Goal: Task Accomplishment & Management: Use online tool/utility

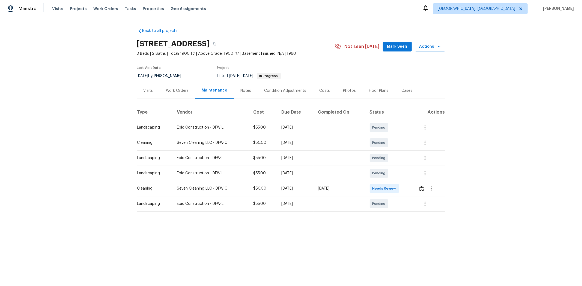
drag, startPoint x: 134, startPoint y: 53, endPoint x: 143, endPoint y: 53, distance: 9.0
click at [137, 53] on span "3 Beds | 2 Baths | Total: 1900 ft² | Above Grade: 1900 ft² | Basement Finished:…" at bounding box center [236, 53] width 198 height 5
click at [141, 51] on div "233 Victoria Ave, Azle, TX 76020 3 Beds | 2 Baths | Total: 1900 ft² | Above Gra…" at bounding box center [236, 47] width 198 height 20
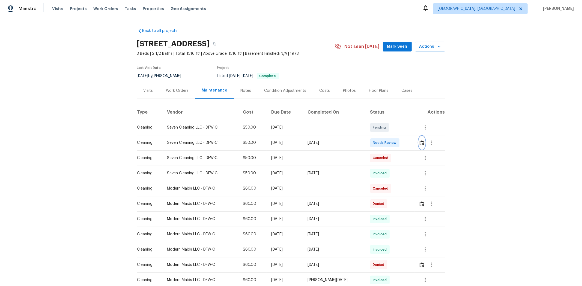
click at [414, 142] on img "button" at bounding box center [422, 142] width 5 height 5
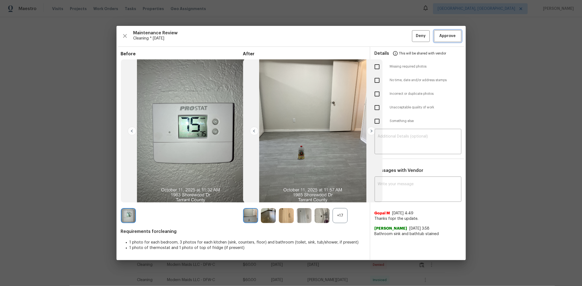
click at [414, 38] on span "Approve" at bounding box center [447, 36] width 16 height 7
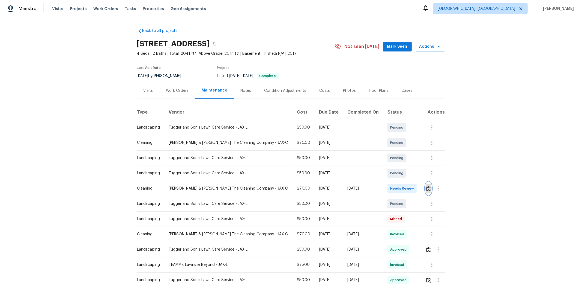
click at [414, 190] on img "button" at bounding box center [428, 188] width 5 height 5
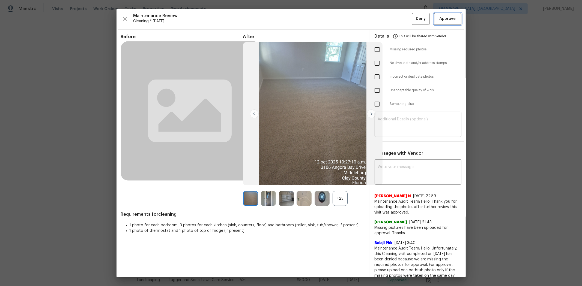
click at [414, 21] on span "Approve" at bounding box center [447, 19] width 16 height 7
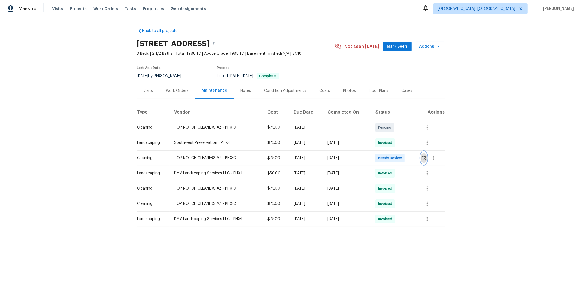
click at [313, 158] on img "button" at bounding box center [423, 158] width 5 height 5
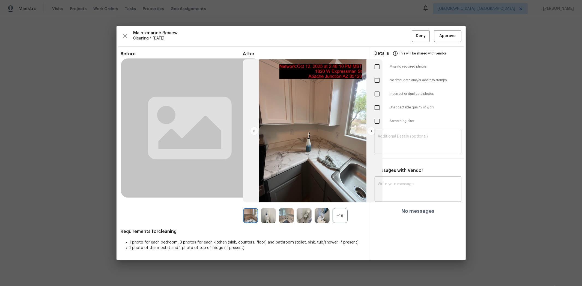
click at [313, 70] on input "checkbox" at bounding box center [376, 66] width 11 height 11
checkbox input "true"
click at [313, 124] on input "checkbox" at bounding box center [376, 121] width 11 height 11
checkbox input "true"
click at [313, 141] on textarea at bounding box center [418, 142] width 80 height 15
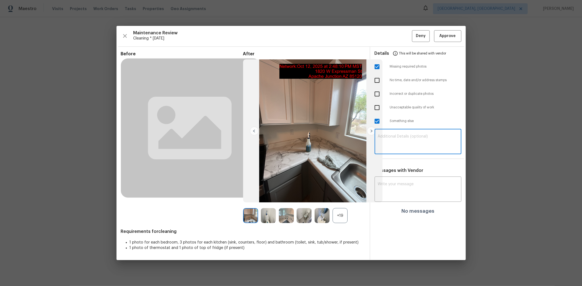
paste textarea "Maintenance Audit Team: Hello! Unfortunately, this cleaning visit completed on …"
type textarea "Maintenance Audit Team: Hello! Unfortunately, this cleaning visit completed on …"
click at [313, 183] on textarea at bounding box center [418, 190] width 80 height 15
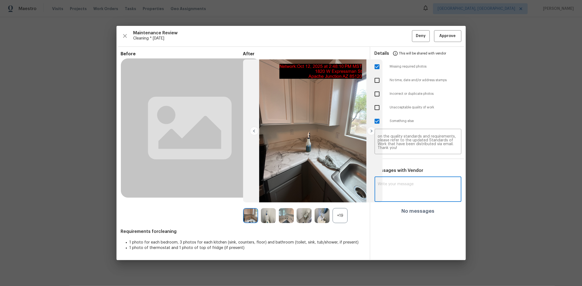
paste textarea "Maintenance Audit Team: Hello! Unfortunately, this cleaning visit completed on …"
type textarea "Maintenance Audit Team: Hello! Unfortunately, this cleaning visit completed on …"
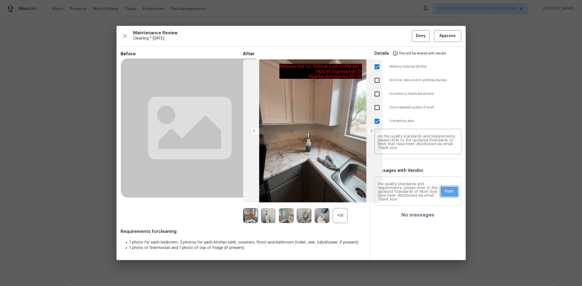
click at [313, 183] on button "Post" at bounding box center [449, 192] width 17 height 10
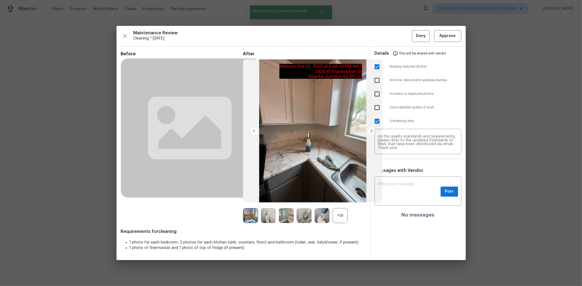
scroll to position [0, 0]
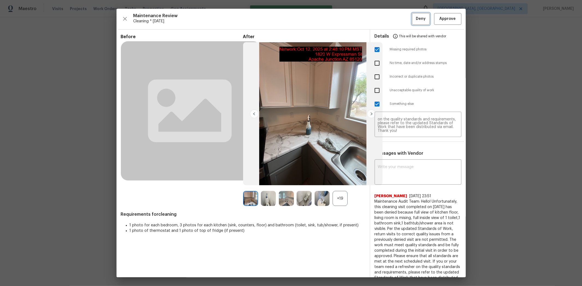
click at [313, 21] on span "Deny" at bounding box center [421, 19] width 10 height 7
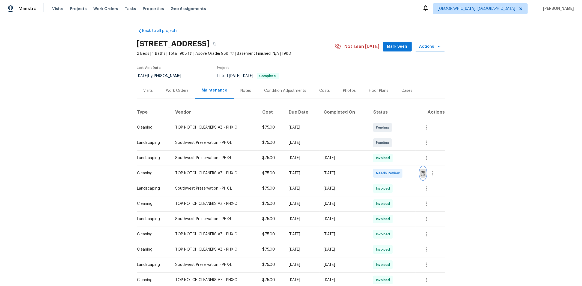
click at [414, 173] on img "button" at bounding box center [423, 173] width 5 height 5
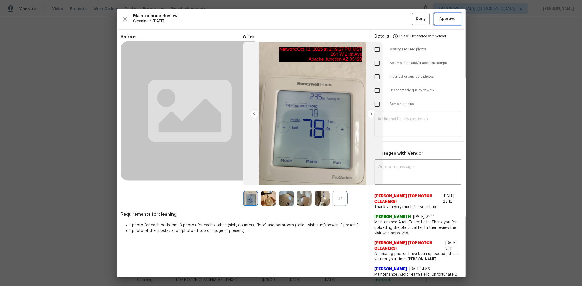
click at [414, 18] on span "Approve" at bounding box center [447, 19] width 16 height 7
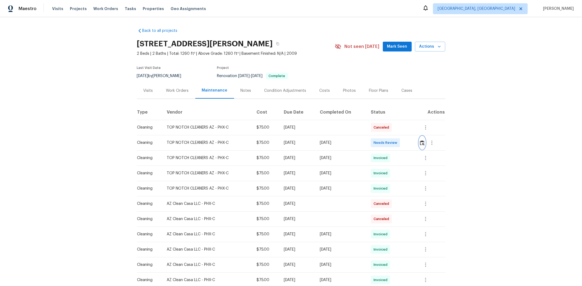
click at [414, 141] on img "button" at bounding box center [422, 142] width 5 height 5
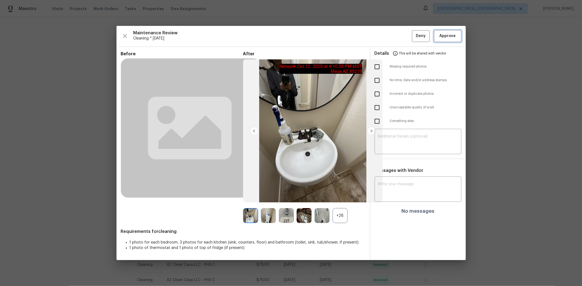
click at [414, 35] on span "Approve" at bounding box center [447, 36] width 16 height 7
